Goal: Transaction & Acquisition: Purchase product/service

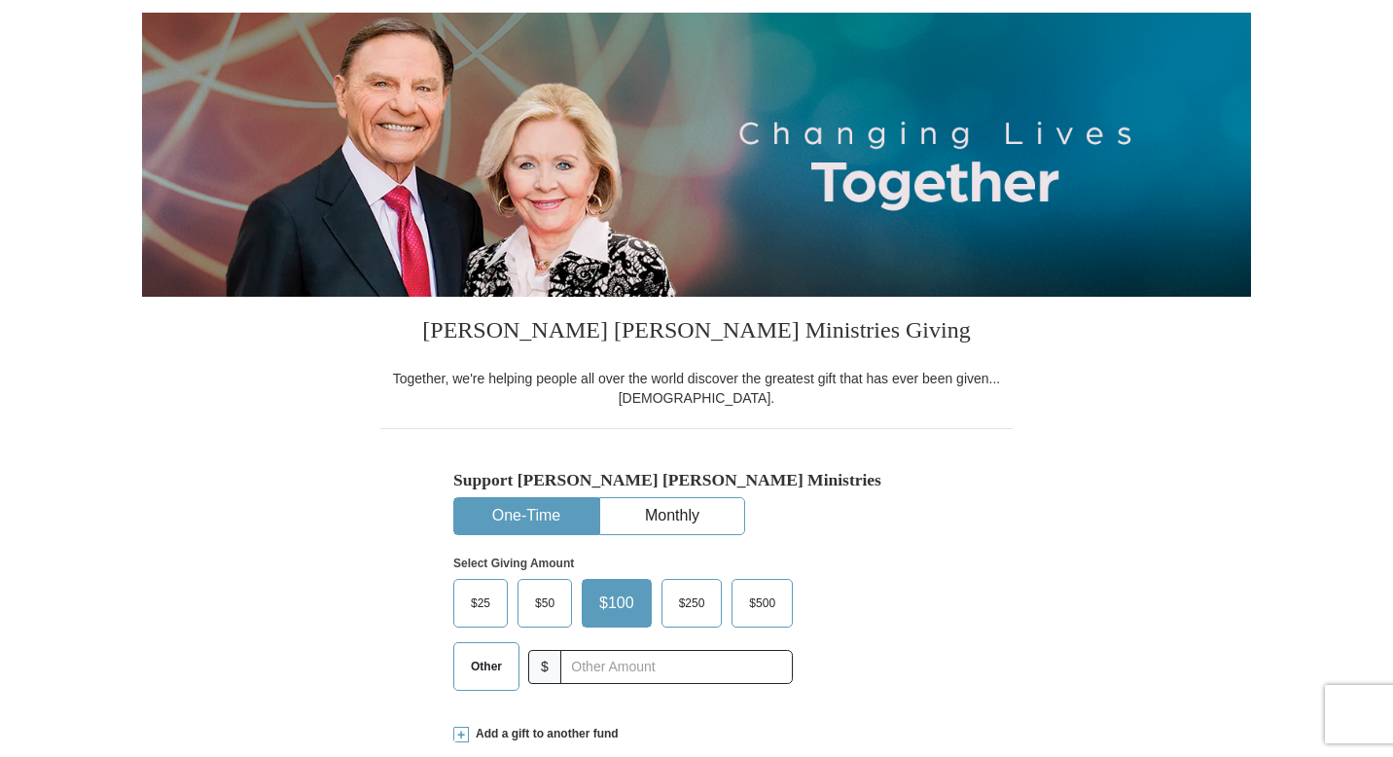
select select "NC"
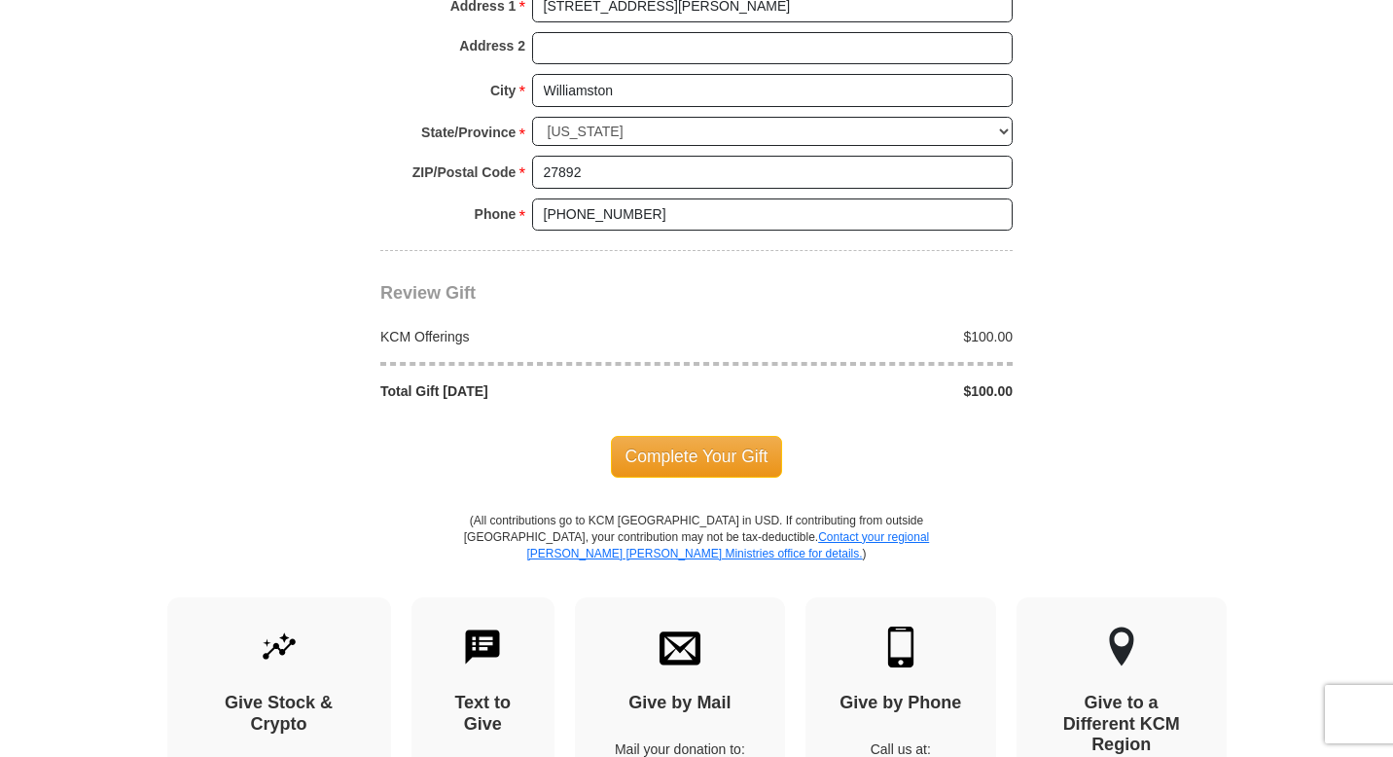
scroll to position [1581, 0]
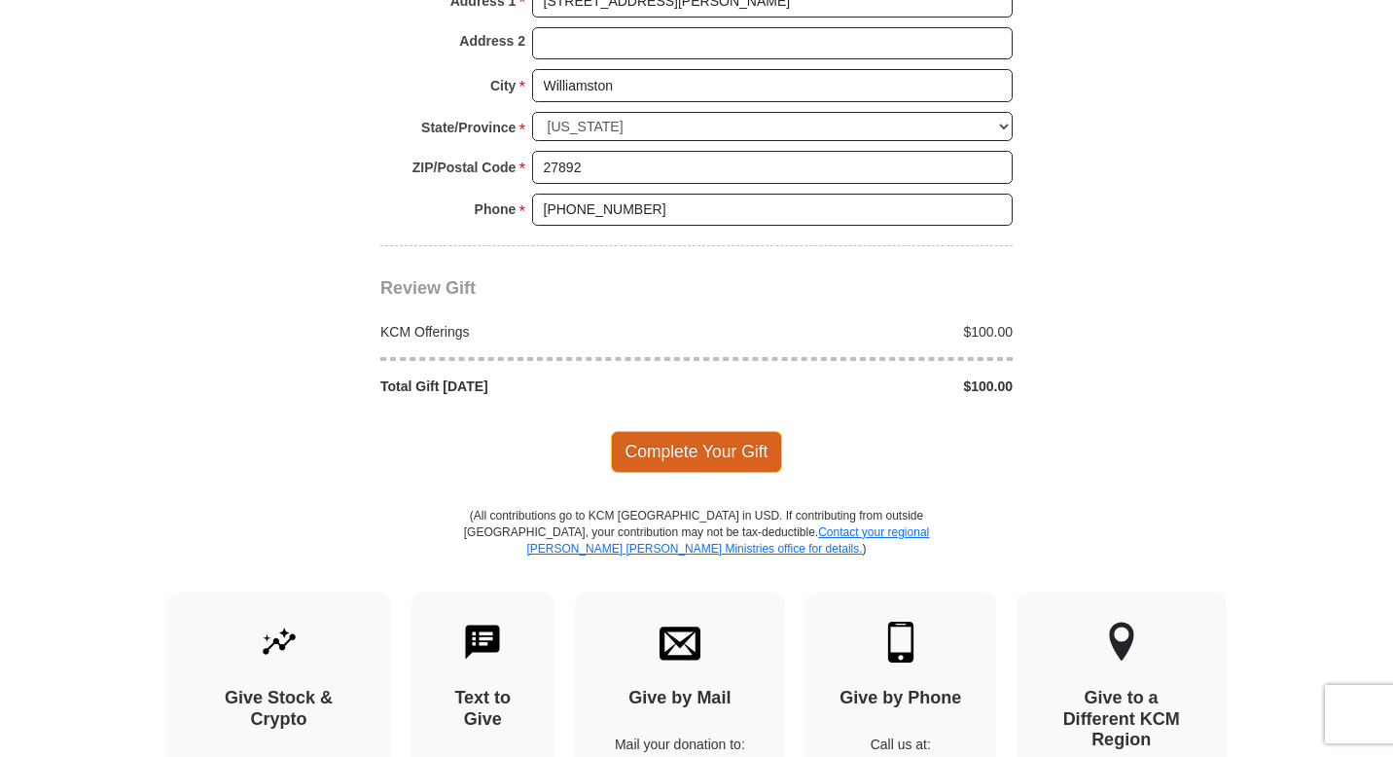
click at [707, 460] on span "Complete Your Gift" at bounding box center [697, 451] width 172 height 41
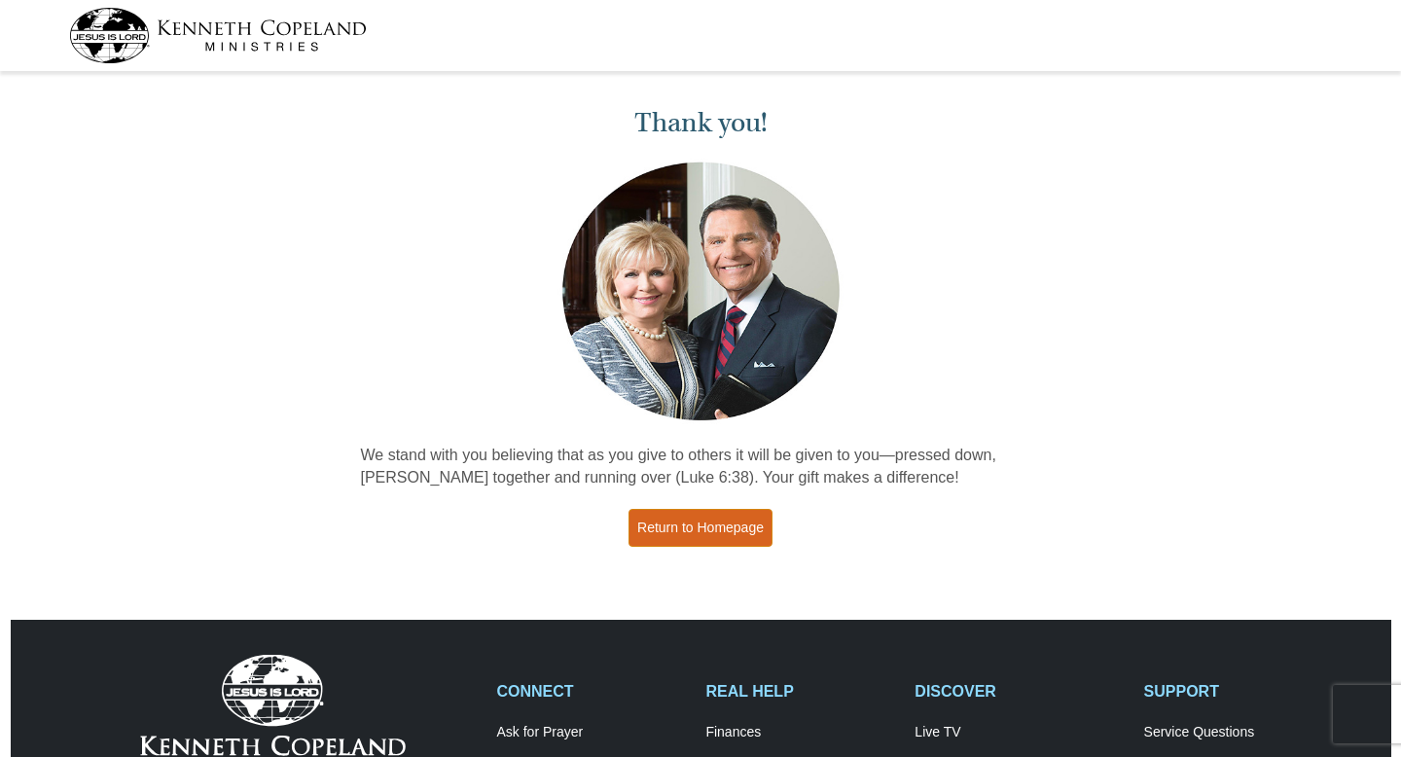
click at [682, 532] on link "Return to Homepage" at bounding box center [700, 528] width 144 height 38
